Goal: Find specific page/section: Find specific page/section

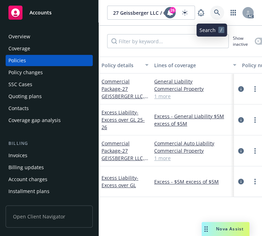
click at [210, 11] on link at bounding box center [217, 13] width 14 height 14
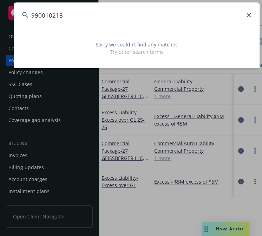
drag, startPoint x: 80, startPoint y: 16, endPoint x: -46, endPoint y: 16, distance: 126.5
click at [0, 16] on html "Accounts Overview Coverage Policies Policy changes SSC Cases Quoting plans Cont…" at bounding box center [131, 118] width 262 height 236
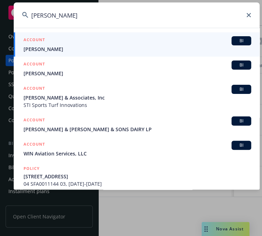
type input "[PERSON_NAME]"
click at [44, 48] on span "[PERSON_NAME]" at bounding box center [138, 48] width 228 height 7
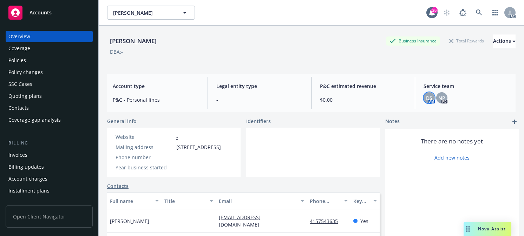
click at [262, 99] on span "DS" at bounding box center [429, 98] width 6 height 7
